Goal: Task Accomplishment & Management: Manage account settings

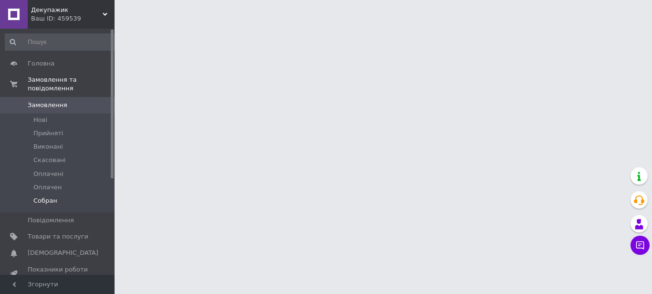
click at [44, 196] on span "Собран" at bounding box center [45, 200] width 24 height 9
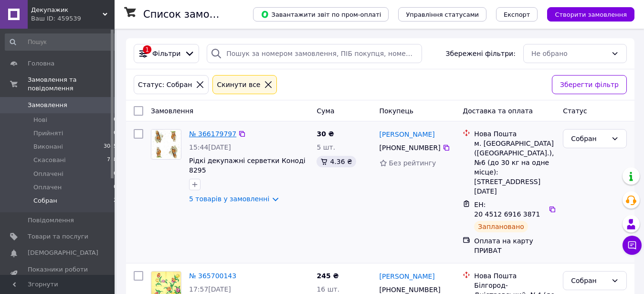
click at [217, 135] on link "№ 366179797" at bounding box center [212, 134] width 47 height 8
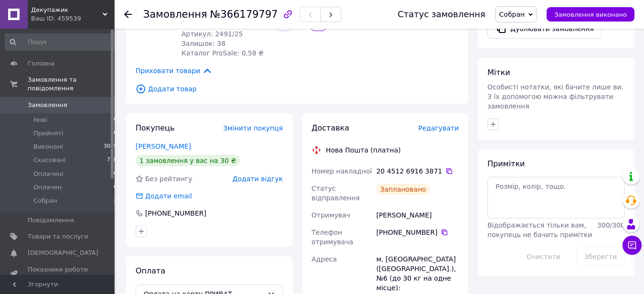
scroll to position [438, 0]
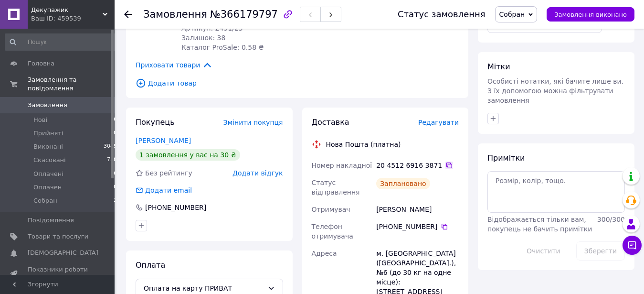
click at [445, 161] on icon at bounding box center [449, 165] width 8 height 8
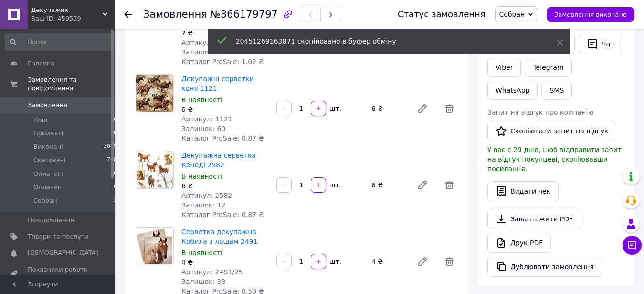
scroll to position [97, 0]
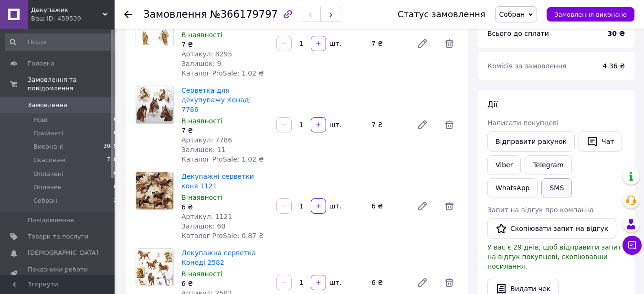
click at [541, 189] on button "SMS" at bounding box center [556, 187] width 31 height 19
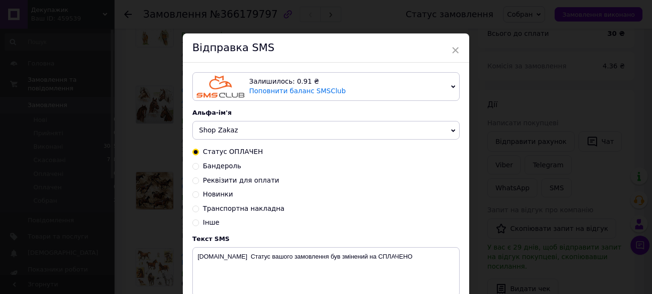
click at [246, 210] on span "Транспортна накладна" at bounding box center [244, 208] width 82 height 8
click at [199, 210] on input "Транспортна накладна" at bounding box center [195, 207] width 7 height 7
radio input "true"
radio input "false"
click at [227, 264] on textarea "[DOMAIN_NAME] Добрий день. Замовлення відправлено Новою поштою. Декларація XXXX…" at bounding box center [325, 272] width 267 height 50
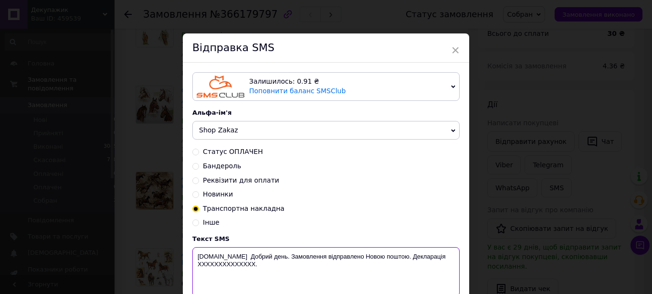
click at [227, 264] on textarea "[DOMAIN_NAME] Добрий день. Замовлення відправлено Новою поштою. Декларація XXXX…" at bounding box center [325, 272] width 267 height 50
paste textarea "20451269163871"
drag, startPoint x: 289, startPoint y: 258, endPoint x: 306, endPoint y: 276, distance: 25.0
click at [306, 276] on textarea "[DOMAIN_NAME] Добрий день. Замовлення відправлено Новою поштою. Декларація 2045…" at bounding box center [325, 272] width 267 height 50
type textarea "[DOMAIN_NAME] Добрий день. Замовлення відправлено Новою поштою. Декларація 2045…"
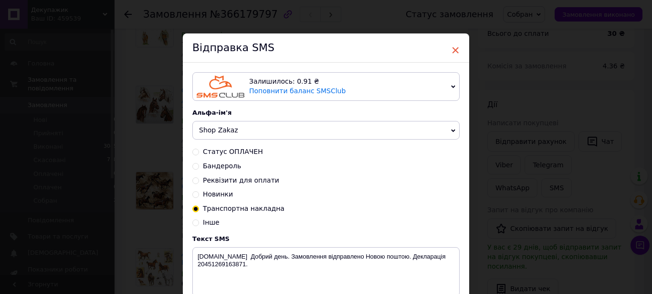
click at [452, 51] on span "×" at bounding box center [455, 50] width 9 height 16
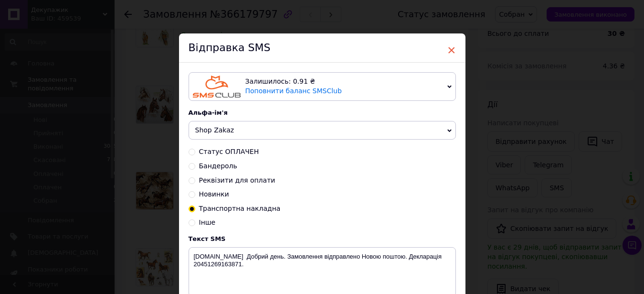
click at [449, 51] on span "×" at bounding box center [451, 50] width 9 height 16
click at [449, 53] on span "×" at bounding box center [451, 50] width 9 height 16
click at [448, 53] on span "×" at bounding box center [451, 50] width 9 height 16
click at [447, 51] on span "×" at bounding box center [451, 50] width 9 height 16
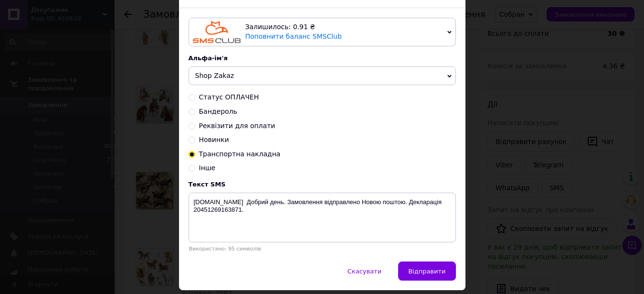
scroll to position [94, 0]
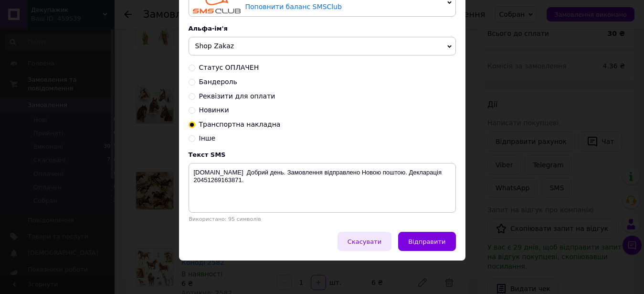
click at [372, 242] on span "Скасувати" at bounding box center [364, 241] width 34 height 7
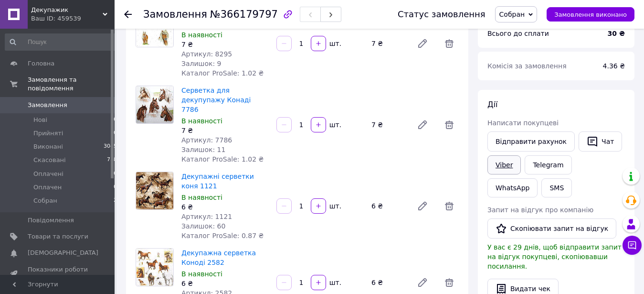
click at [505, 167] on link "Viber" at bounding box center [503, 164] width 33 height 19
click at [598, 13] on span "Замовлення виконано" at bounding box center [590, 14] width 73 height 7
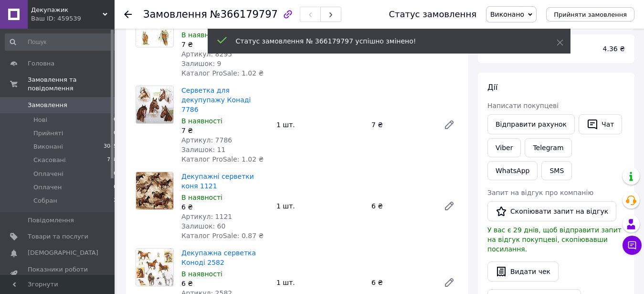
click at [40, 196] on span "Собран" at bounding box center [45, 200] width 24 height 9
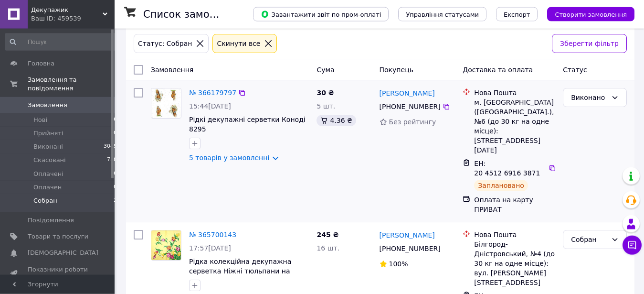
scroll to position [44, 0]
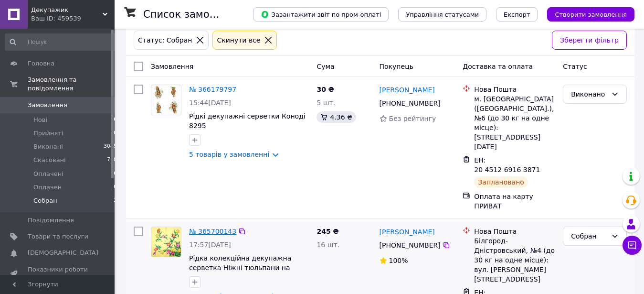
click at [221, 227] on link "№ 365700143" at bounding box center [212, 231] width 47 height 8
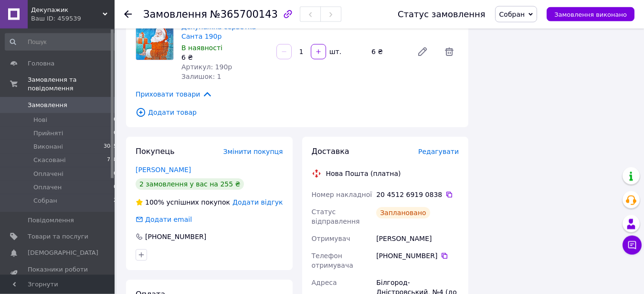
scroll to position [775, 0]
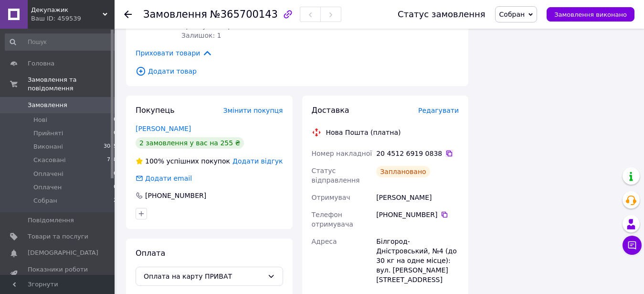
click at [445, 149] on icon at bounding box center [449, 153] width 8 height 8
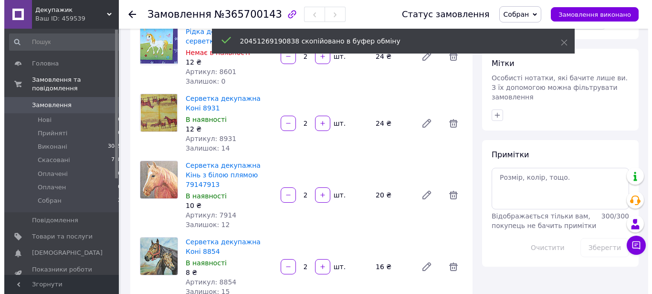
scroll to position [0, 0]
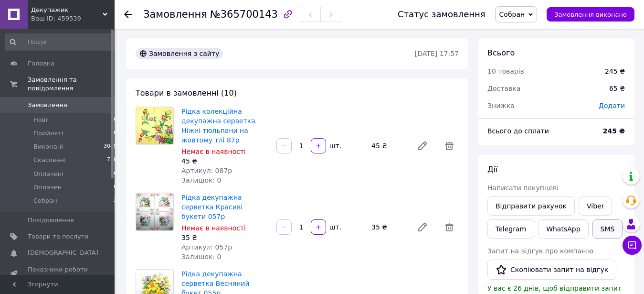
click at [601, 232] on button "SMS" at bounding box center [607, 228] width 31 height 19
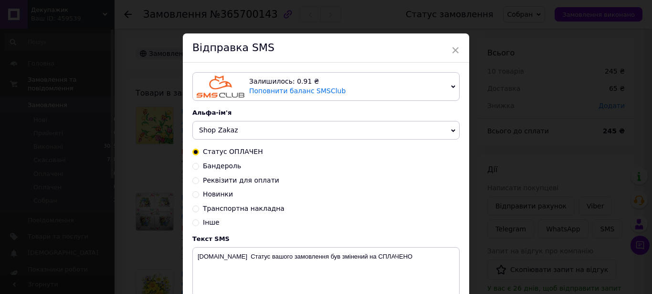
click at [235, 210] on span "Транспортна накладна" at bounding box center [244, 208] width 82 height 8
click at [199, 210] on input "Транспортна накладна" at bounding box center [195, 207] width 7 height 7
radio input "true"
radio input "false"
click at [229, 264] on textarea "[DOMAIN_NAME] Добрий день. Замовлення відправлено Новою поштою. Декларація XXXX…" at bounding box center [325, 272] width 267 height 50
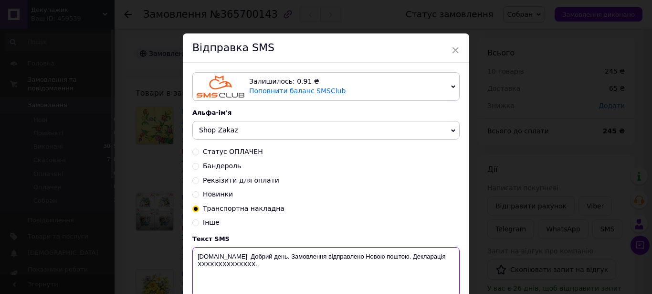
click at [229, 264] on textarea "[DOMAIN_NAME] Добрий день. Замовлення відправлено Новою поштою. Декларація XXXX…" at bounding box center [325, 272] width 267 height 50
paste textarea "20451269190838"
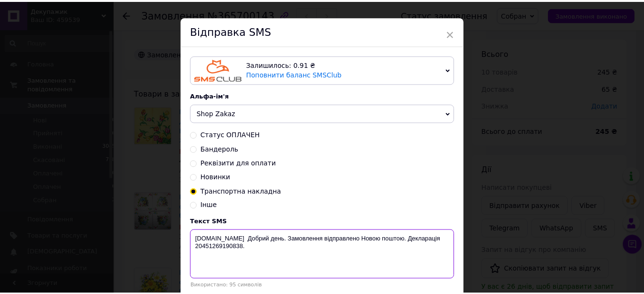
scroll to position [34, 0]
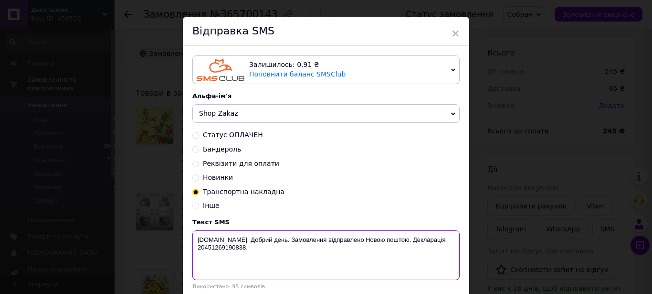
drag, startPoint x: 287, startPoint y: 257, endPoint x: 316, endPoint y: 298, distance: 49.9
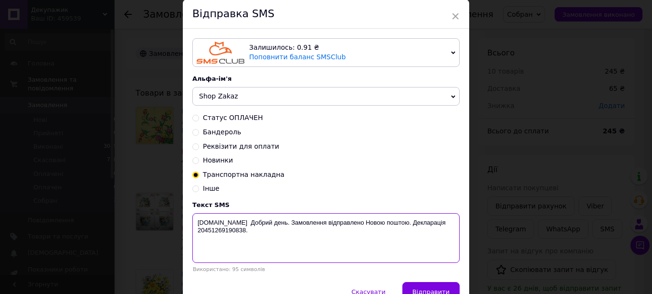
click at [316, 263] on textarea "[DOMAIN_NAME] Добрий день. Замовлення відправлено Новою поштою. Декларація 2045…" at bounding box center [325, 238] width 267 height 50
type textarea "[DOMAIN_NAME] Добрий день. Замовлення відправлено Новою поштою. Декларація 2045…"
click at [452, 18] on span "×" at bounding box center [455, 16] width 9 height 16
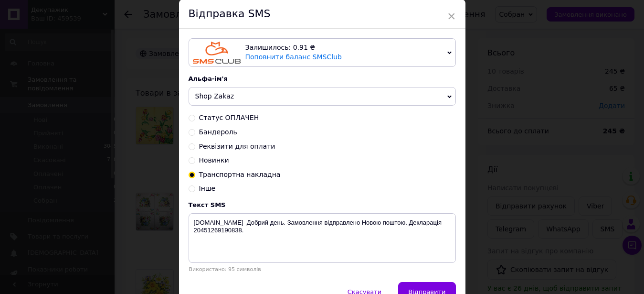
scroll to position [94, 0]
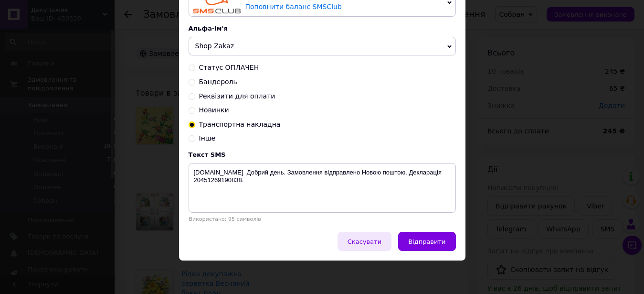
click at [374, 242] on span "Скасувати" at bounding box center [364, 241] width 34 height 7
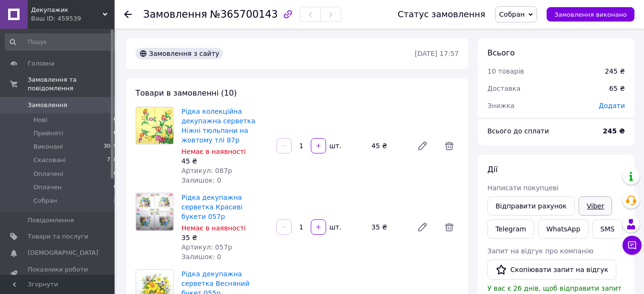
click at [590, 207] on link "Viber" at bounding box center [595, 205] width 33 height 19
click at [606, 16] on span "Замовлення виконано" at bounding box center [590, 14] width 73 height 7
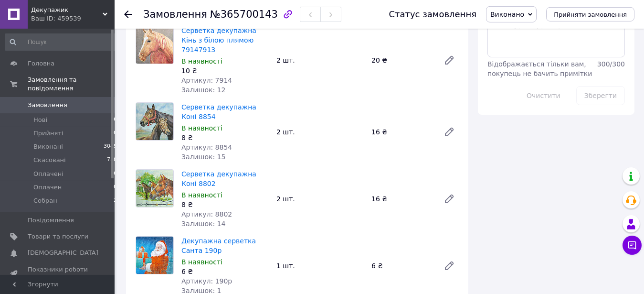
scroll to position [584, 0]
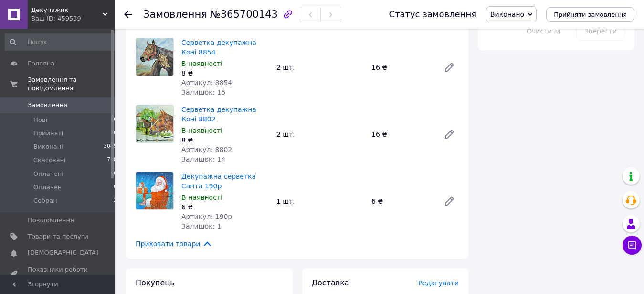
click at [51, 10] on span "Декупажик" at bounding box center [67, 10] width 72 height 9
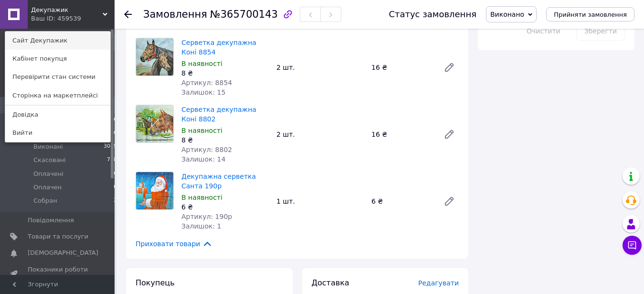
click at [58, 37] on link "Сайт Декупажик" at bounding box center [57, 41] width 105 height 18
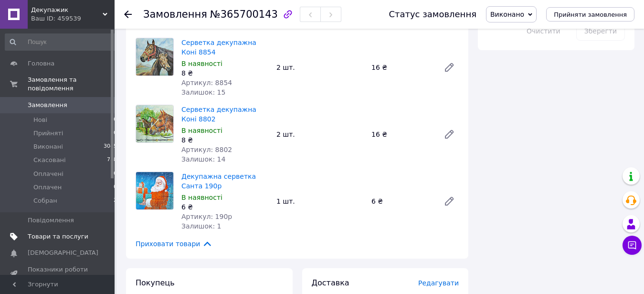
click at [68, 232] on span "Товари та послуги" at bounding box center [58, 236] width 61 height 9
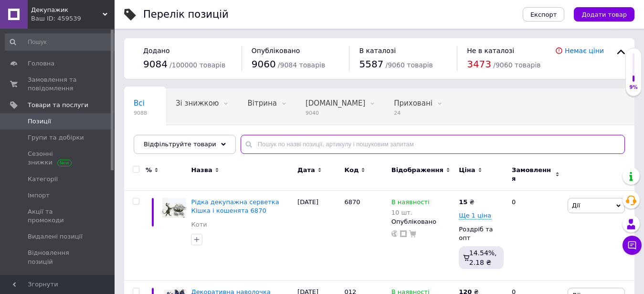
drag, startPoint x: 342, startPoint y: 141, endPoint x: 352, endPoint y: 141, distance: 9.5
click at [349, 141] on input "text" at bounding box center [433, 144] width 384 height 19
type input "9150"
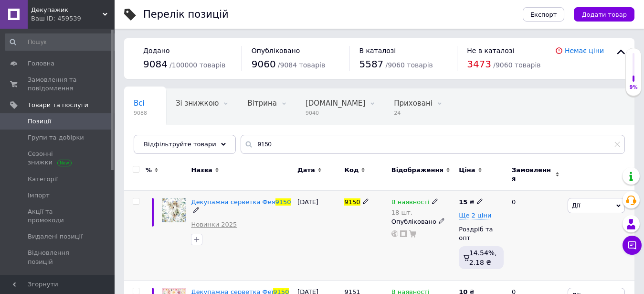
click at [210, 220] on link "Новинки 2025" at bounding box center [214, 224] width 46 height 9
